Goal: Information Seeking & Learning: Learn about a topic

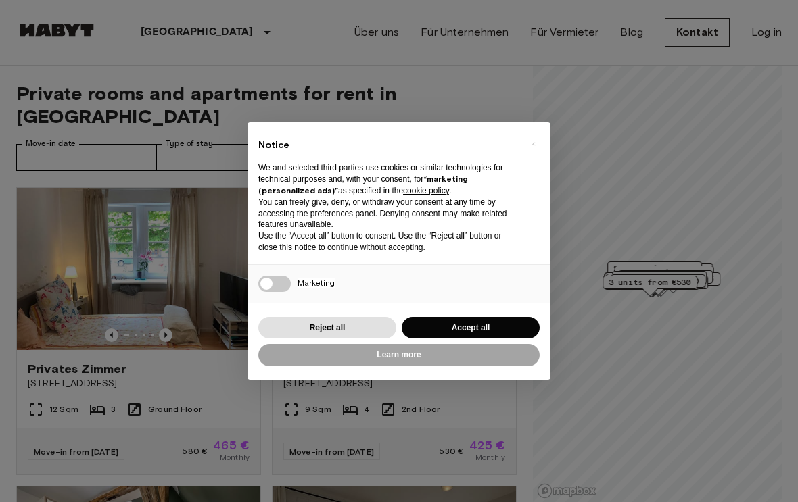
scroll to position [39, 0]
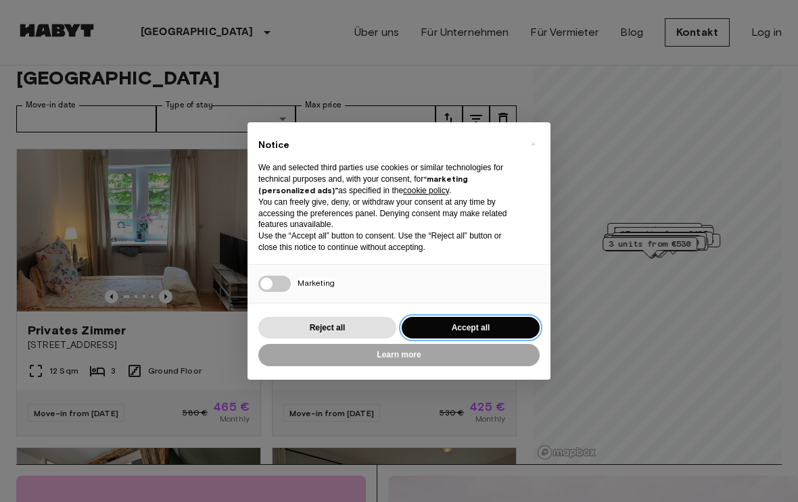
click at [506, 339] on button "Accept all" at bounding box center [471, 328] width 138 height 22
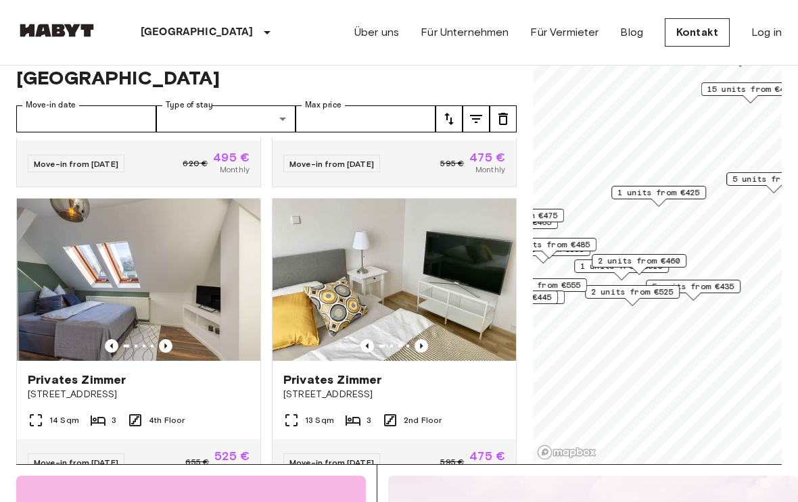
scroll to position [1744, 0]
